Goal: Information Seeking & Learning: Learn about a topic

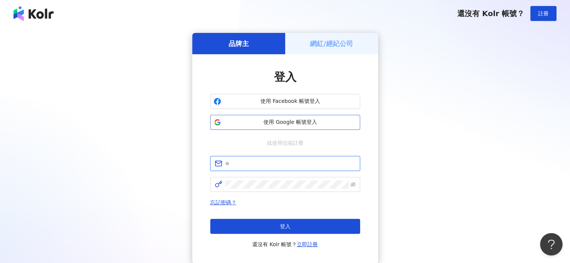
type input "**********"
click at [292, 125] on span "使用 Google 帳號登入" at bounding box center [290, 122] width 133 height 7
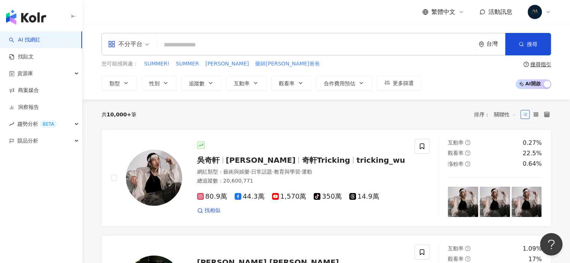
click at [549, 11] on icon at bounding box center [548, 11] width 3 height 1
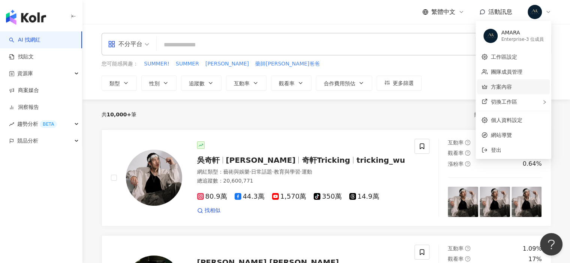
click at [511, 86] on link "方案內容" at bounding box center [501, 87] width 21 height 6
